Goal: Answer question/provide support

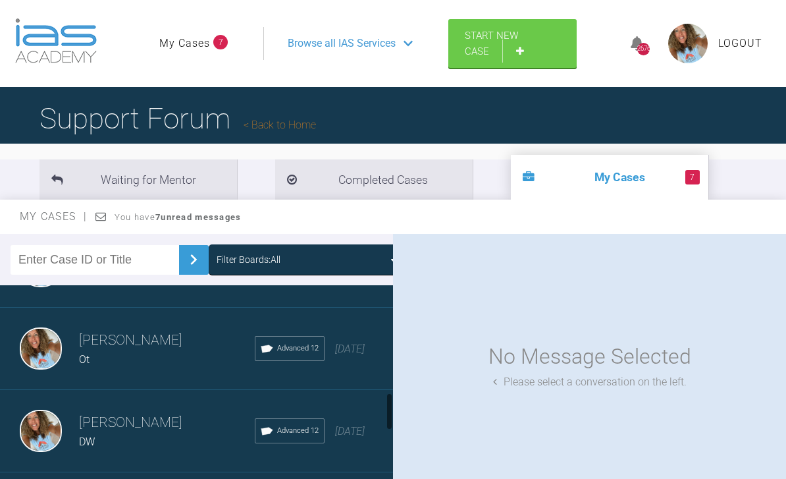
scroll to position [718, 0]
click at [339, 363] on div "[PERSON_NAME] Ot Advanced 12 [DATE]" at bounding box center [196, 349] width 393 height 82
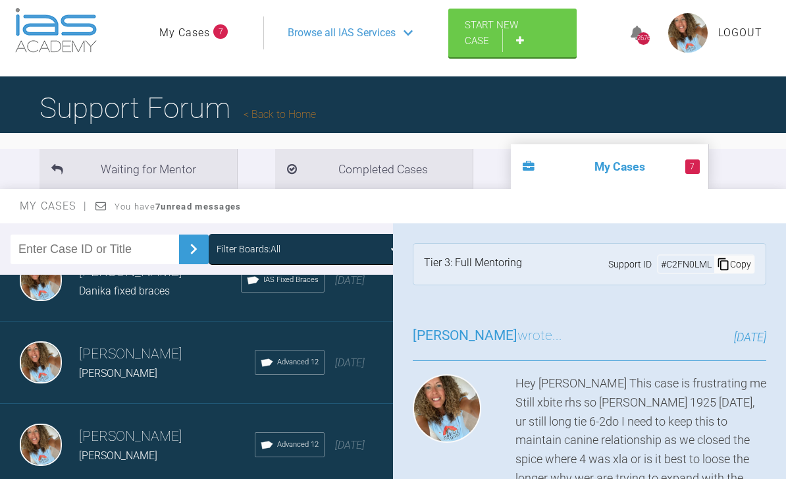
scroll to position [1434, 0]
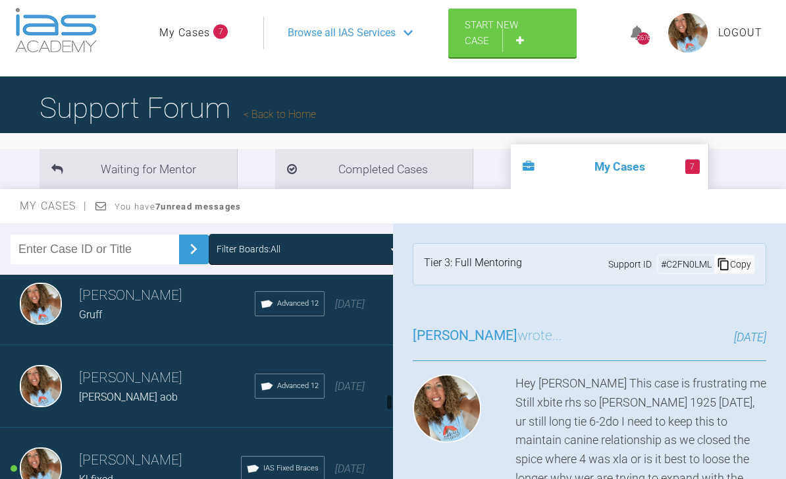
scroll to position [2402, 0]
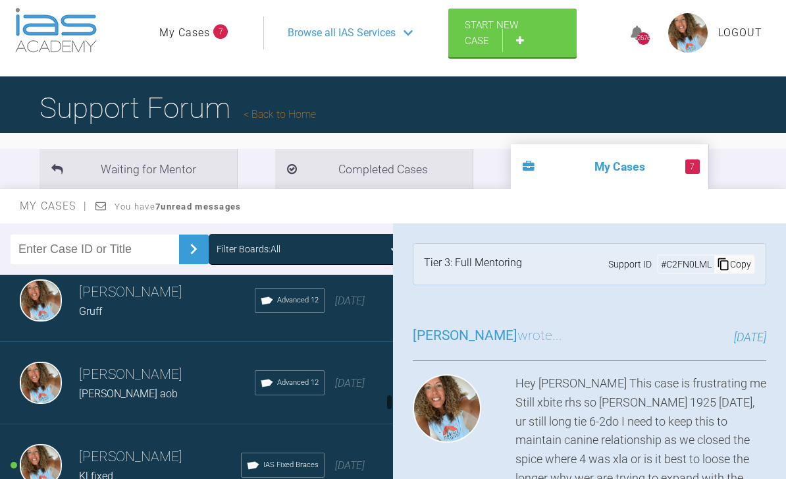
click at [342, 392] on div "[DATE]" at bounding box center [350, 383] width 30 height 17
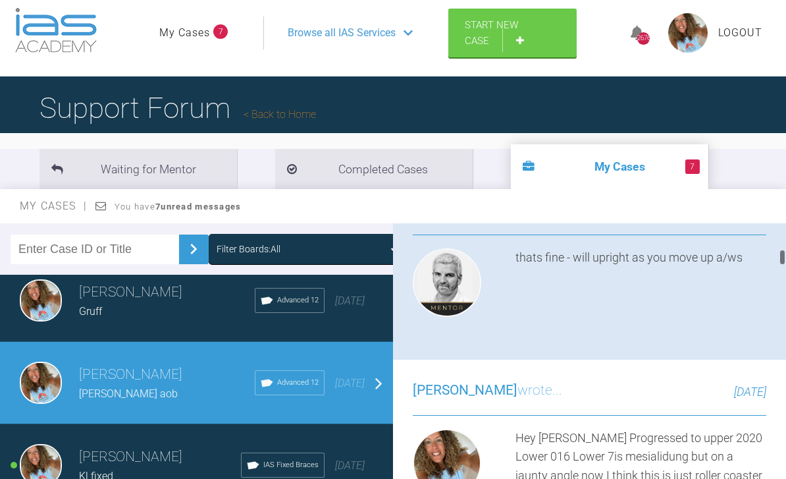
scroll to position [776, 0]
click at [413, 76] on img at bounding box center [413, 76] width 0 height 0
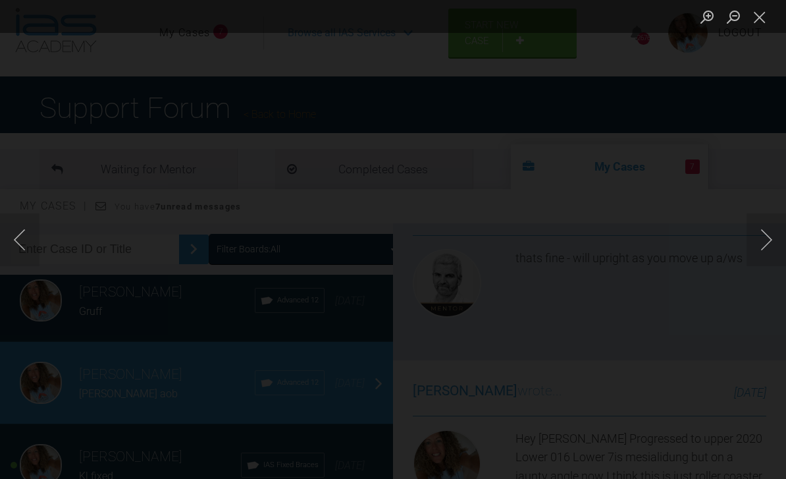
click at [760, 22] on button "Close lightbox" at bounding box center [760, 16] width 26 height 23
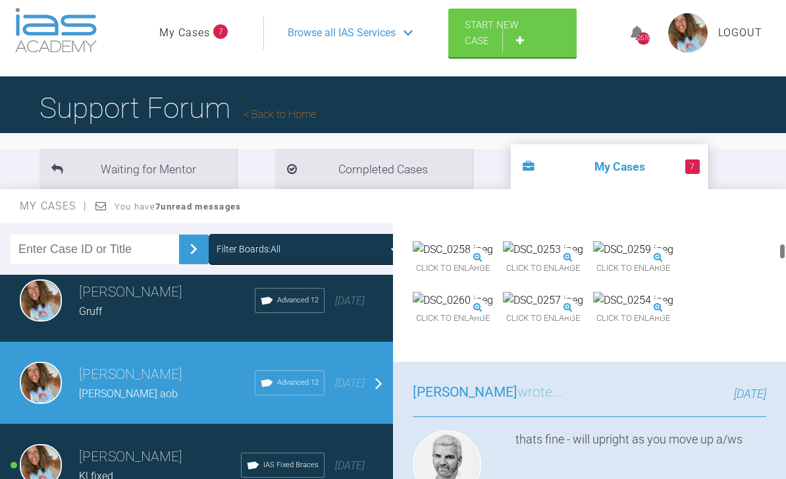
scroll to position [608, 0]
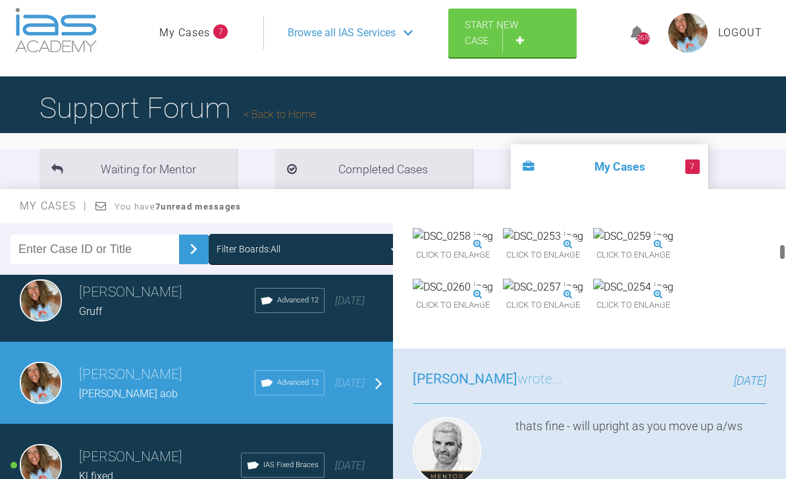
click at [593, 195] on img at bounding box center [633, 186] width 80 height 17
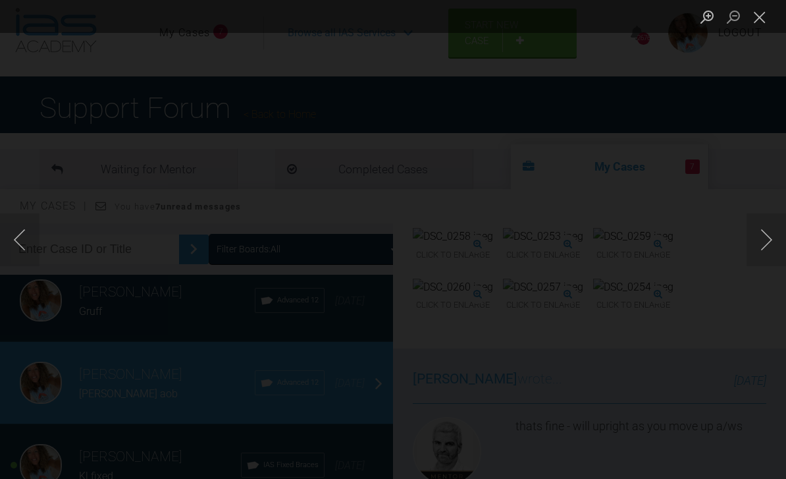
click at [748, 13] on button "Close lightbox" at bounding box center [760, 16] width 26 height 23
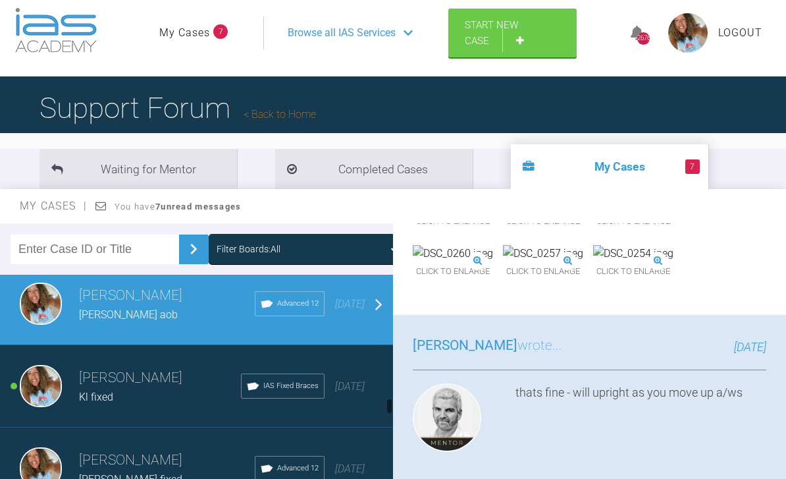
scroll to position [2481, 0]
click at [211, 385] on h3 "[PERSON_NAME]" at bounding box center [160, 378] width 162 height 22
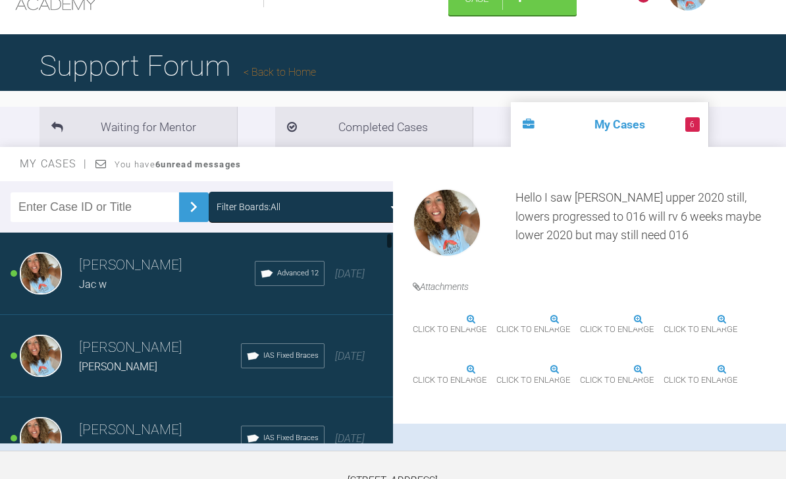
scroll to position [0, 0]
click at [181, 288] on div "Jac w" at bounding box center [167, 284] width 176 height 17
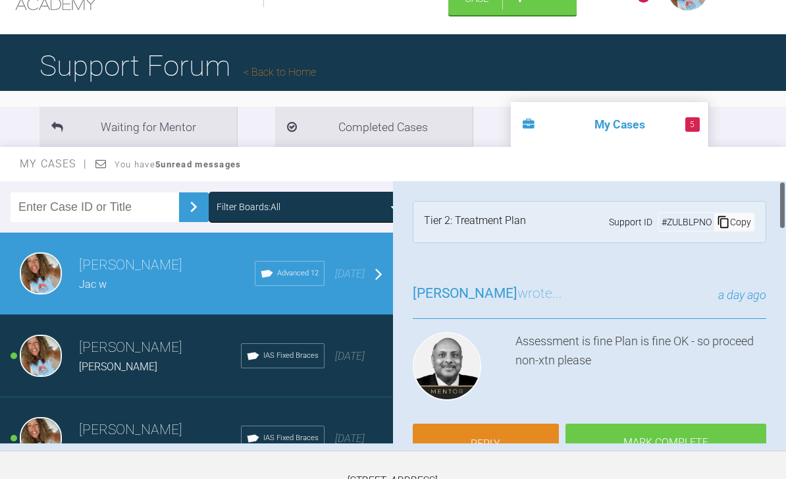
click at [198, 359] on div "[PERSON_NAME]" at bounding box center [160, 366] width 162 height 17
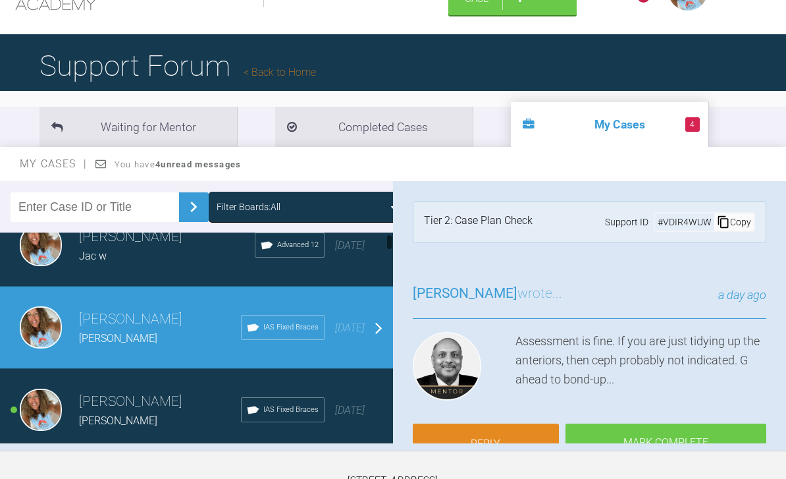
scroll to position [35, 0]
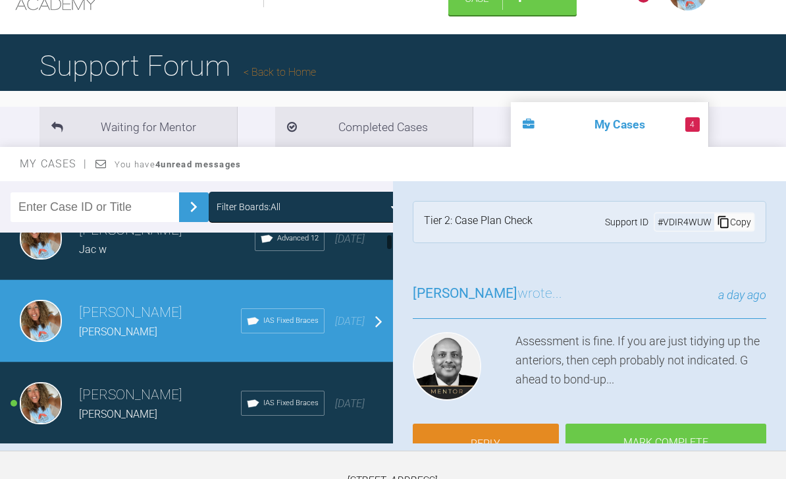
click at [241, 405] on div "IAS Fixed Braces" at bounding box center [283, 402] width 84 height 25
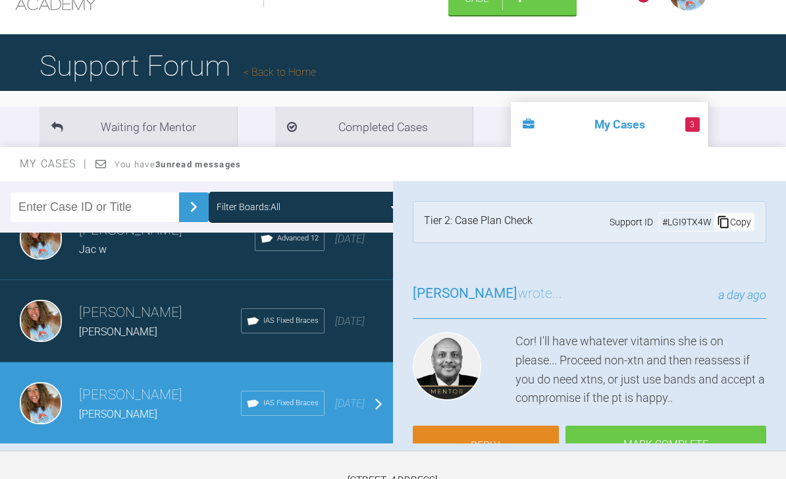
click at [254, 390] on div "IAS Fixed Braces" at bounding box center [283, 402] width 84 height 25
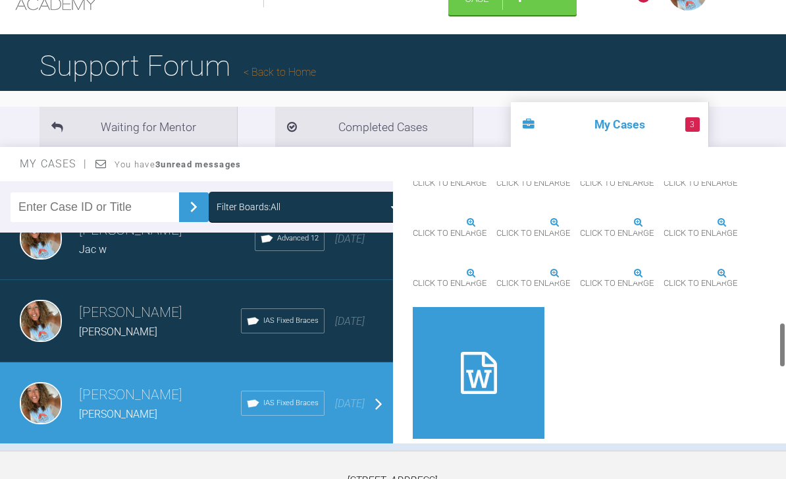
scroll to position [932, 0]
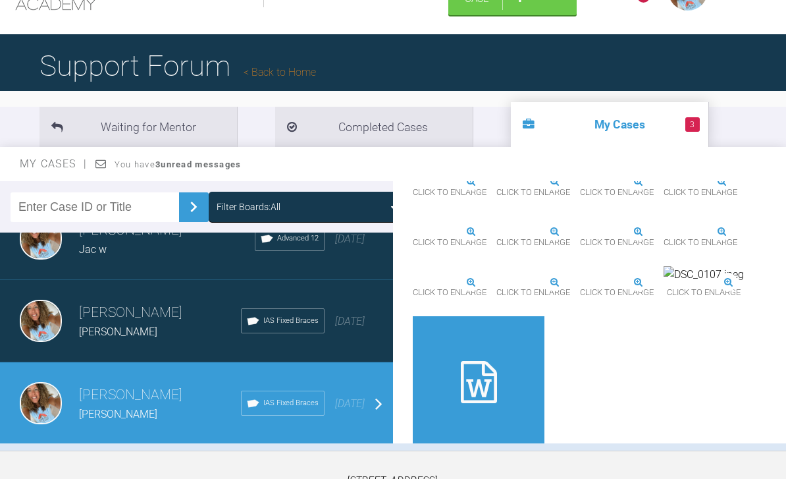
click at [413, 182] on img at bounding box center [413, 182] width 0 height 0
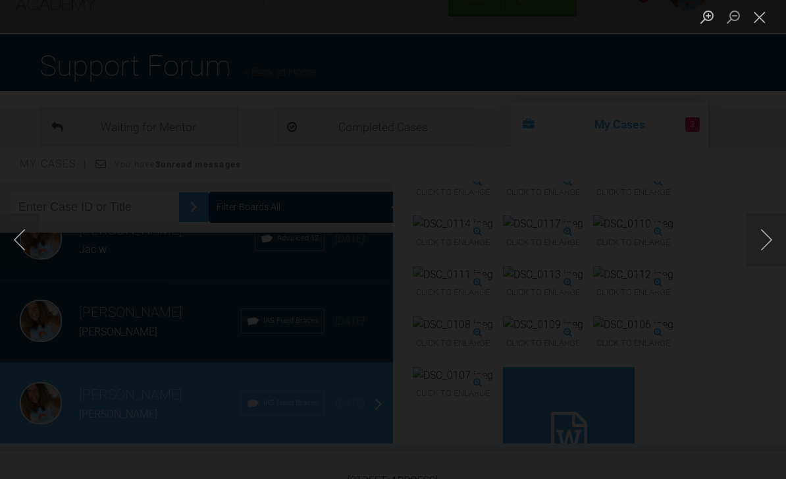
click at [755, 241] on button "Next image" at bounding box center [767, 239] width 40 height 53
click at [765, 223] on button "Next image" at bounding box center [767, 239] width 40 height 53
click at [37, 229] on button "Previous image" at bounding box center [20, 239] width 40 height 53
click at [22, 248] on button "Previous image" at bounding box center [20, 239] width 40 height 53
click at [18, 254] on button "Previous image" at bounding box center [20, 239] width 40 height 53
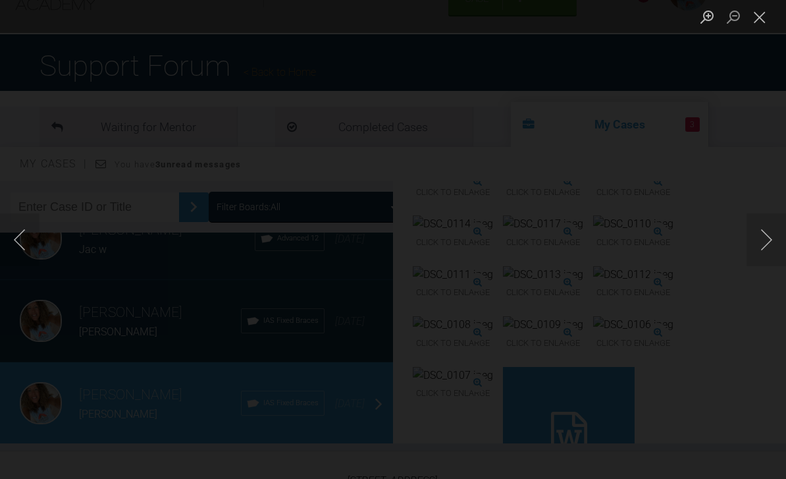
click at [20, 256] on button "Previous image" at bounding box center [20, 239] width 40 height 53
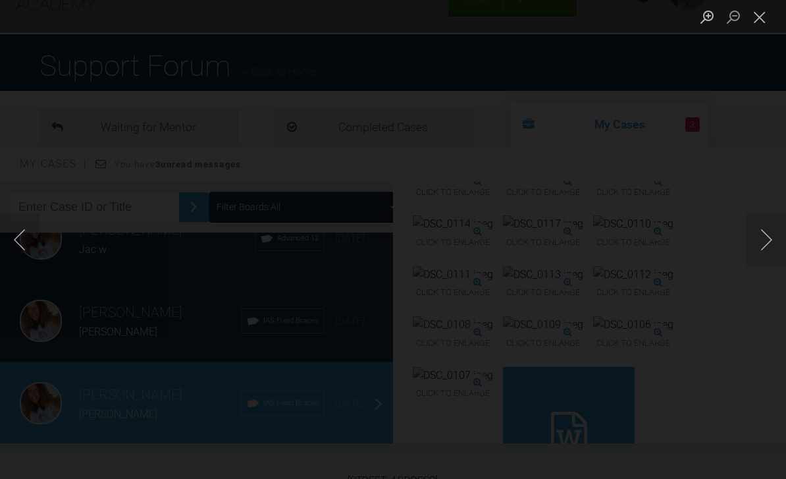
click at [769, 249] on button "Next image" at bounding box center [767, 239] width 40 height 53
click at [763, 242] on button "Next image" at bounding box center [767, 239] width 40 height 53
click at [780, 247] on button "Next image" at bounding box center [767, 239] width 40 height 53
click at [761, 249] on button "Next image" at bounding box center [767, 239] width 40 height 53
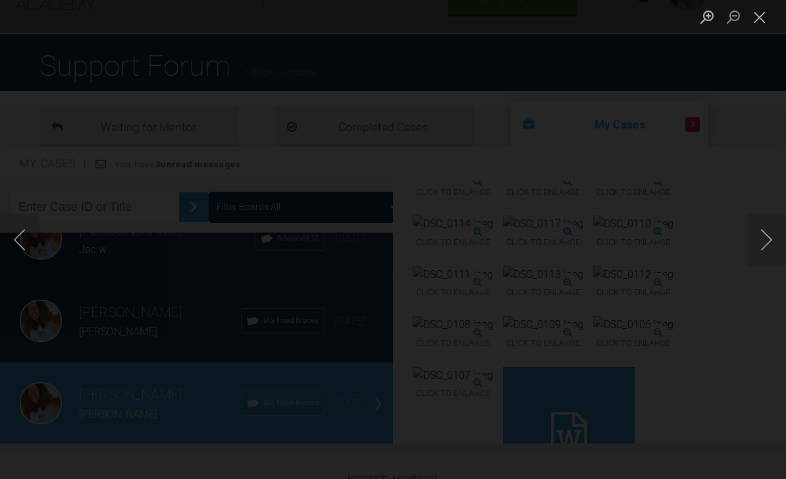
click at [28, 244] on button "Previous image" at bounding box center [20, 239] width 40 height 53
click at [26, 247] on button "Previous image" at bounding box center [20, 239] width 40 height 53
click at [22, 253] on button "Previous image" at bounding box center [20, 239] width 40 height 53
